Goal: Check status: Check status

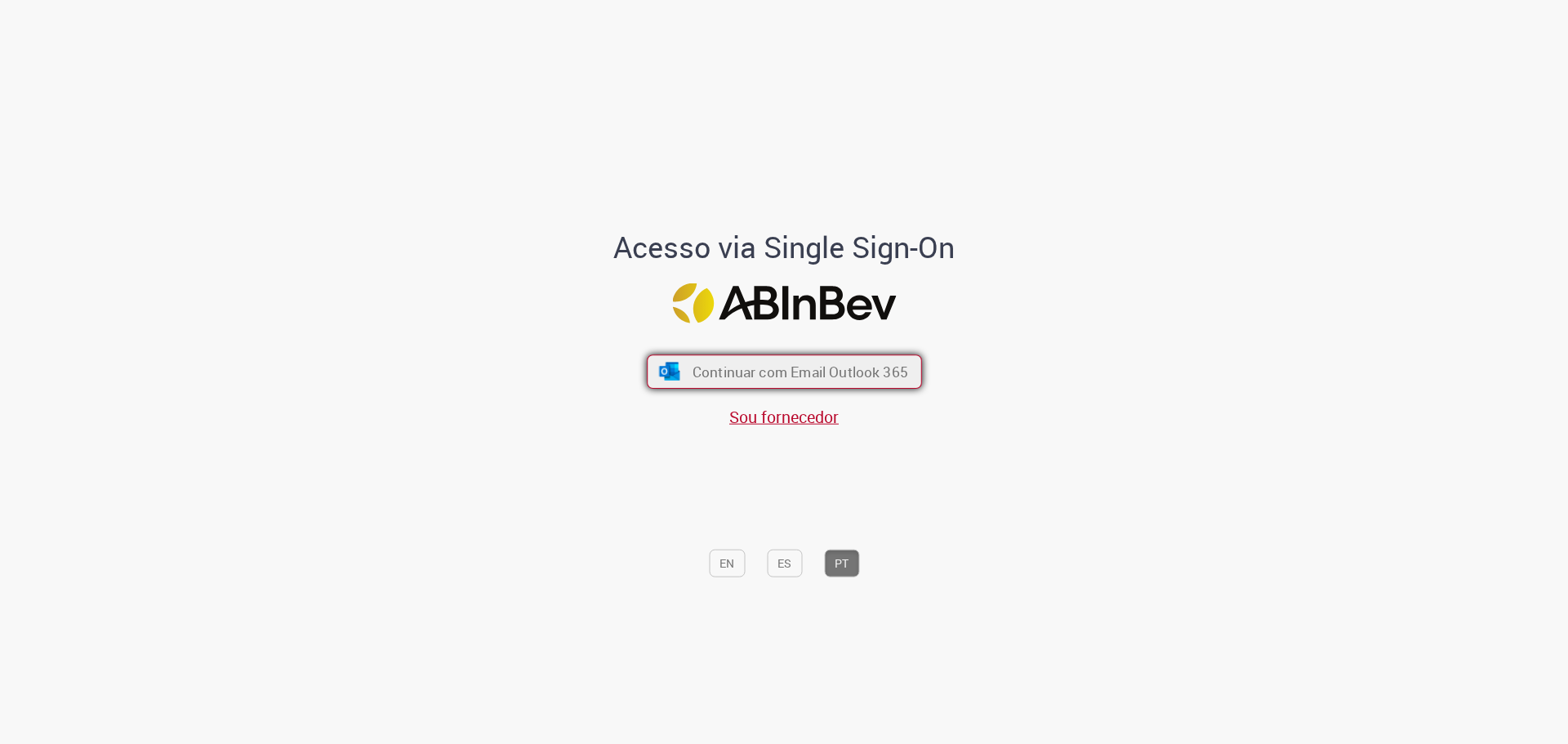
click at [684, 381] on button "Continuar com Email Outlook 365" at bounding box center [784, 372] width 275 height 34
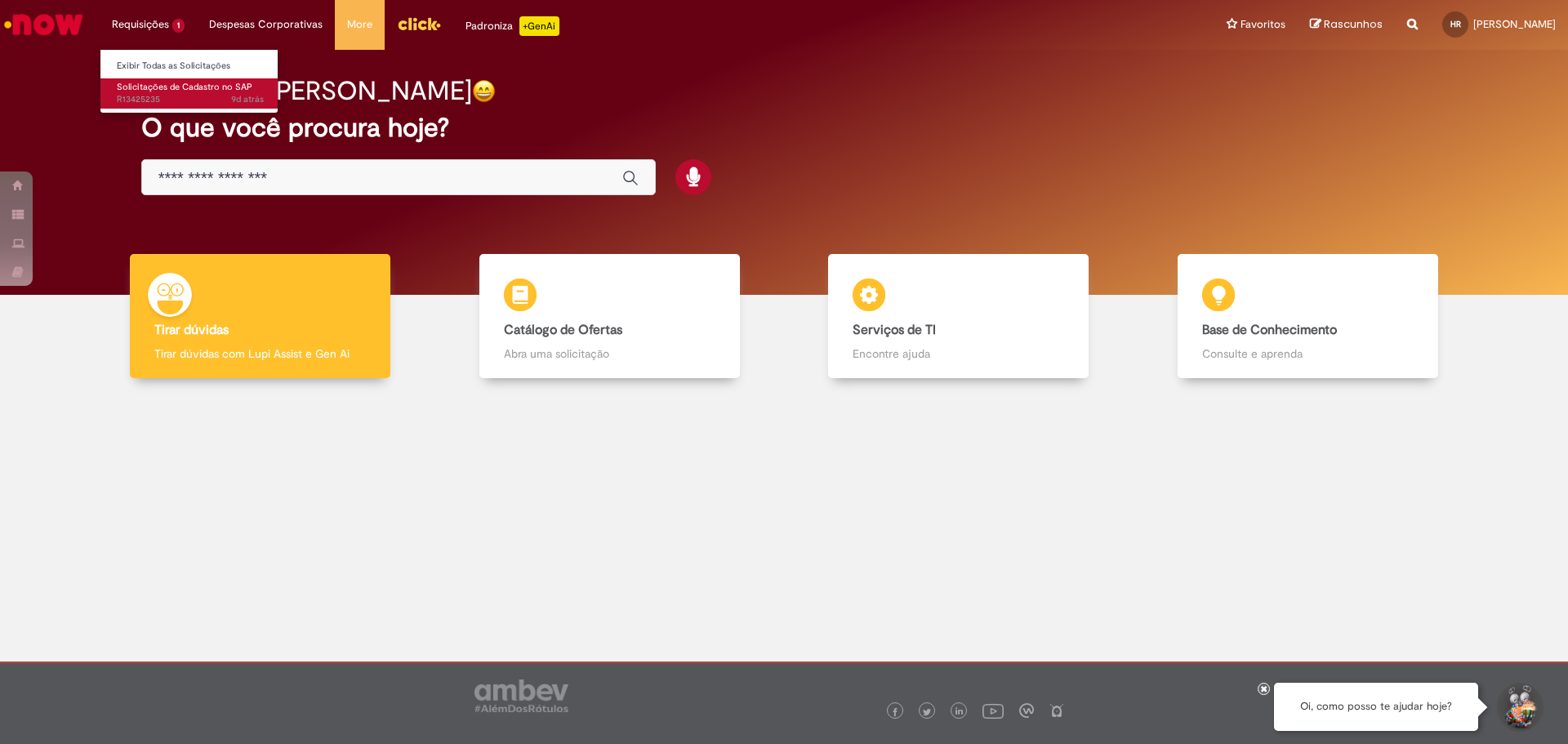
click at [161, 101] on span "9d atrás 9 dias atrás R13425235" at bounding box center [190, 99] width 147 height 13
click at [165, 91] on span "Solicitações de Cadastro no SAP" at bounding box center [184, 87] width 135 height 12
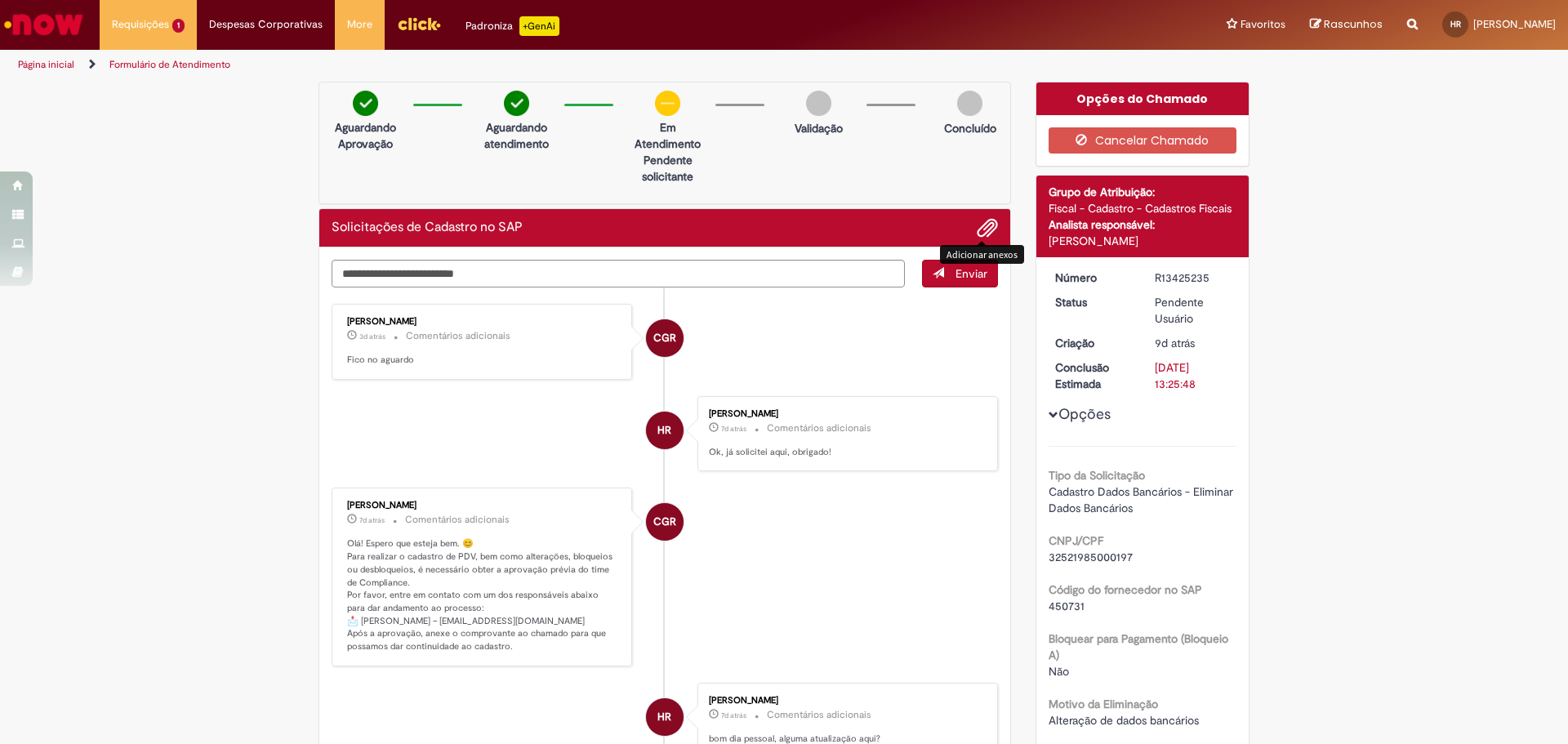
click at [981, 230] on span "Adicionar anexos" at bounding box center [987, 229] width 20 height 20
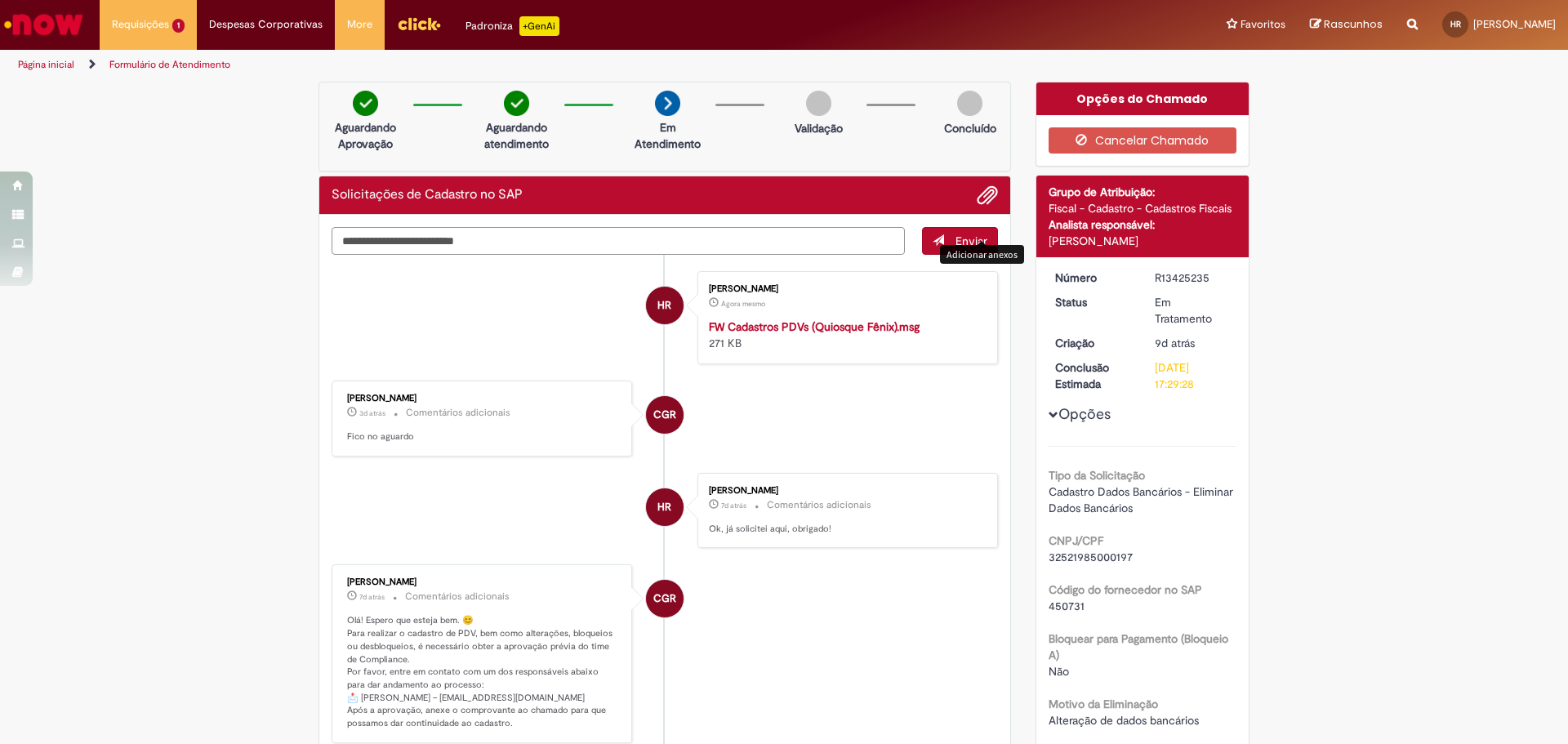
click at [570, 244] on textarea "Digite sua mensagem aqui..." at bounding box center [619, 241] width 574 height 28
type textarea "**********"
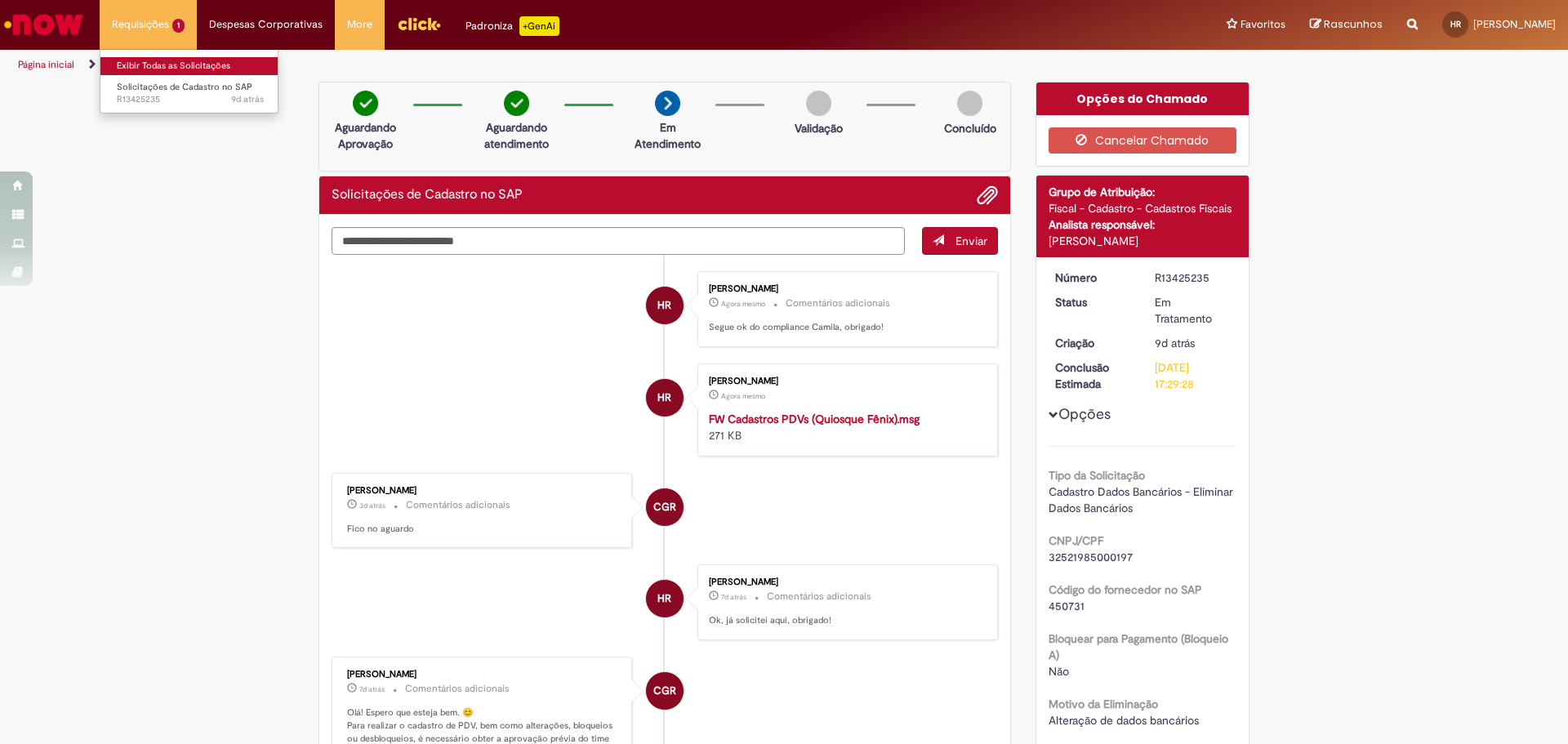
click at [161, 66] on link "Exibir Todas as Solicitações" at bounding box center [190, 66] width 179 height 18
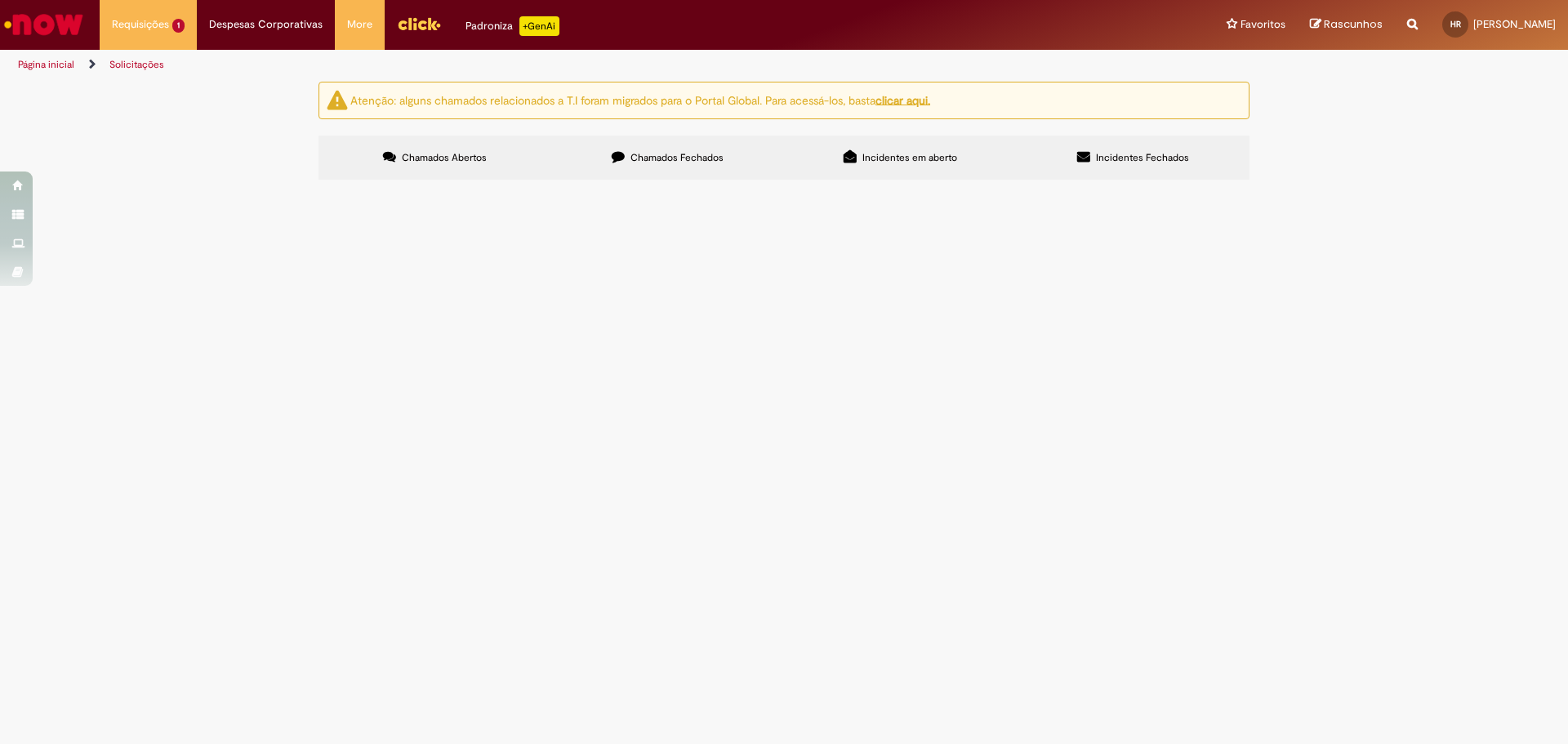
click at [663, 171] on label "Chamados Fechados" at bounding box center [667, 157] width 233 height 44
click at [483, 165] on label "Chamados Abertos" at bounding box center [435, 157] width 233 height 44
click at [46, 16] on img "Ir para a Homepage" at bounding box center [44, 24] width 84 height 33
